Goal: Use online tool/utility: Utilize a website feature to perform a specific function

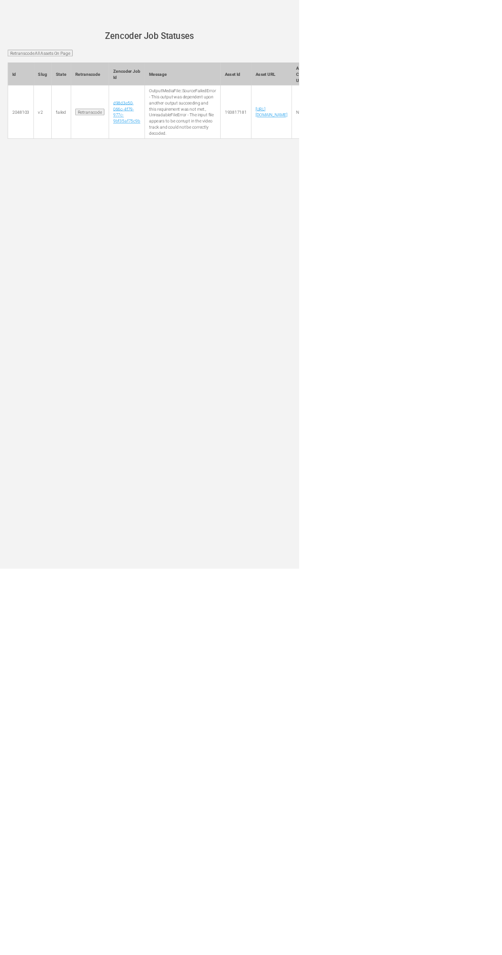
click at [31, 94] on input "Retranscode All Assets On Page" at bounding box center [67, 88] width 109 height 11
